Goal: Task Accomplishment & Management: Use online tool/utility

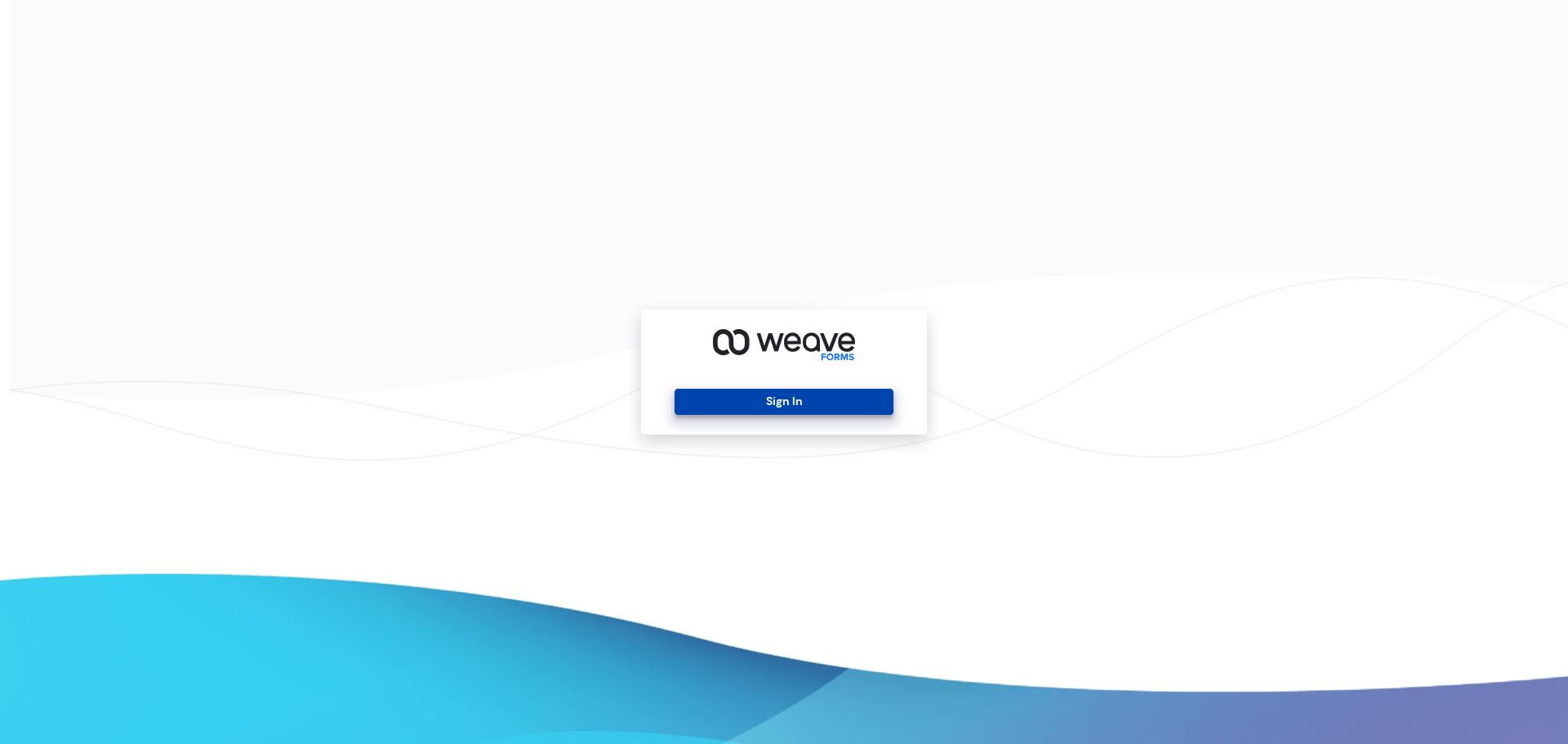
click at [797, 393] on button "Sign In" at bounding box center [783, 401] width 218 height 26
